Goal: Find specific page/section: Find specific page/section

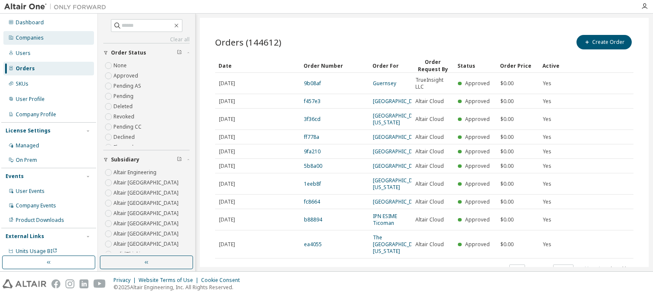
click at [45, 39] on div "Companies" at bounding box center [48, 38] width 91 height 14
